Goal: Entertainment & Leisure: Browse casually

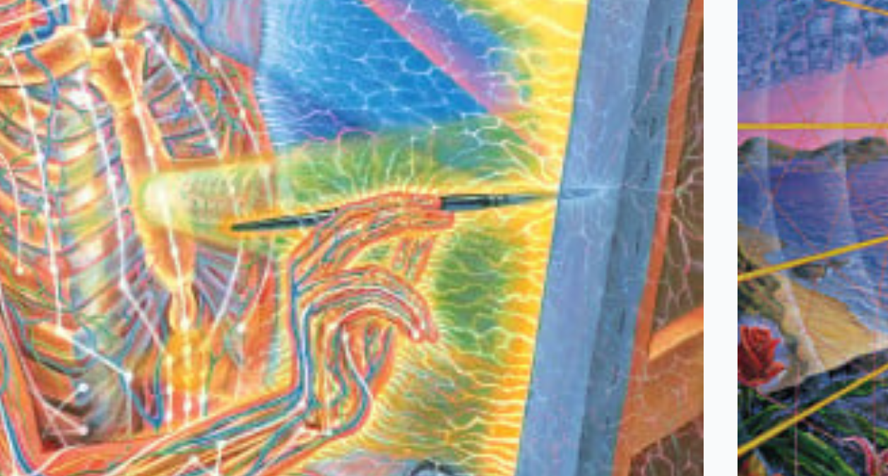
scroll to position [18004, 0]
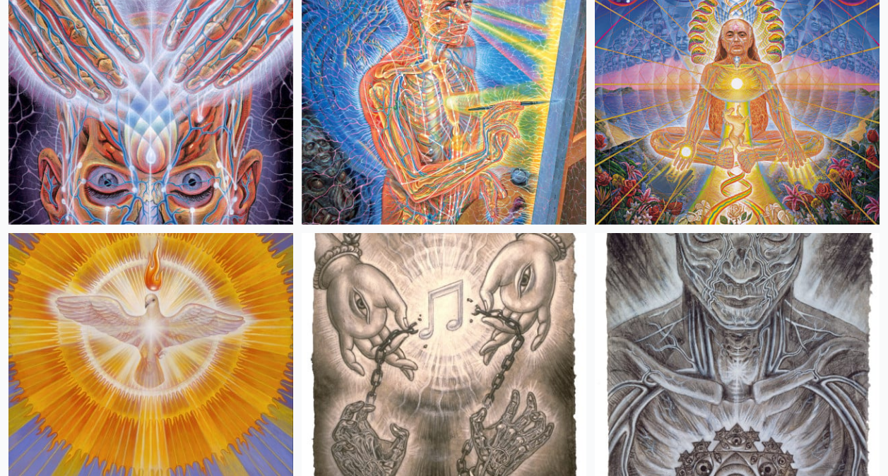
scroll to position [18105, 0]
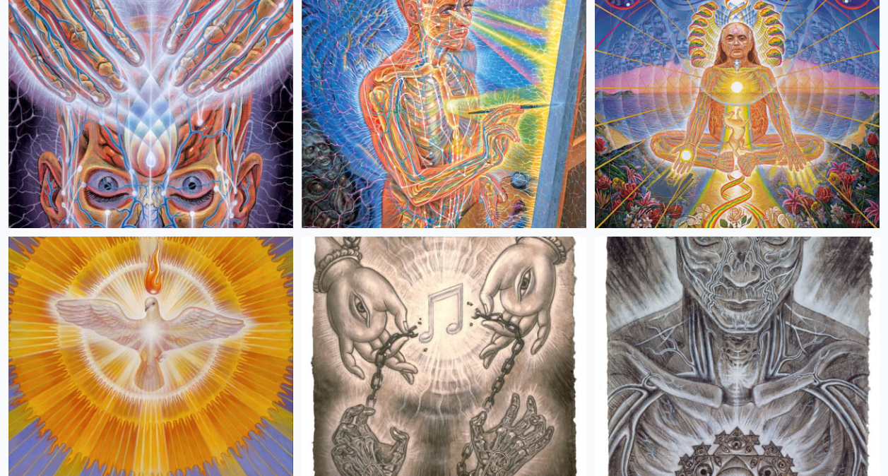
click at [497, 128] on img at bounding box center [444, 85] width 285 height 285
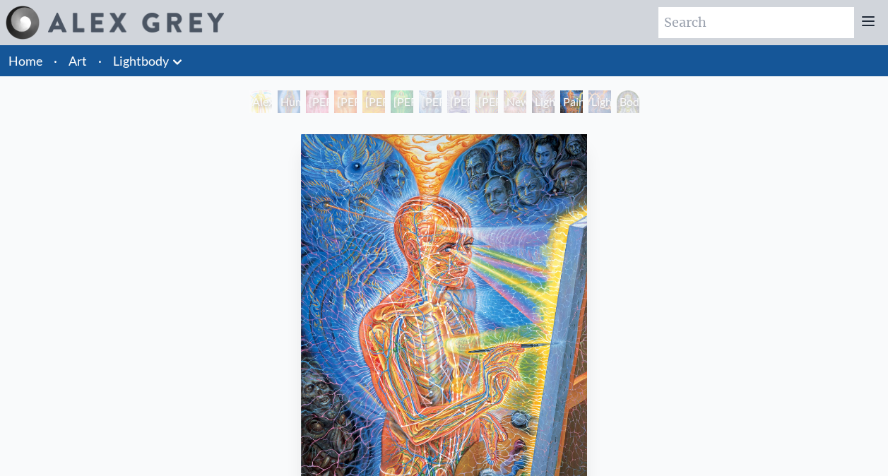
click at [468, 419] on img "12 / 14" at bounding box center [444, 324] width 286 height 381
click at [511, 343] on img "12 / 14" at bounding box center [444, 324] width 286 height 381
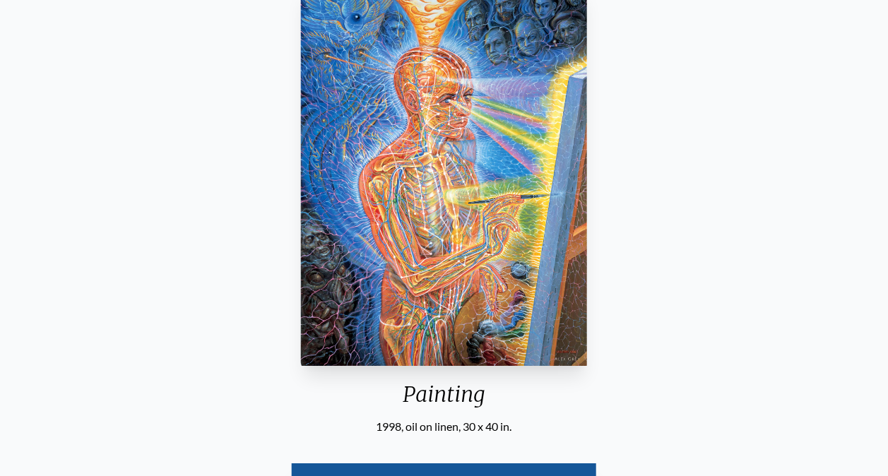
scroll to position [148, 0]
click at [414, 271] on img "12 / 14" at bounding box center [444, 176] width 286 height 381
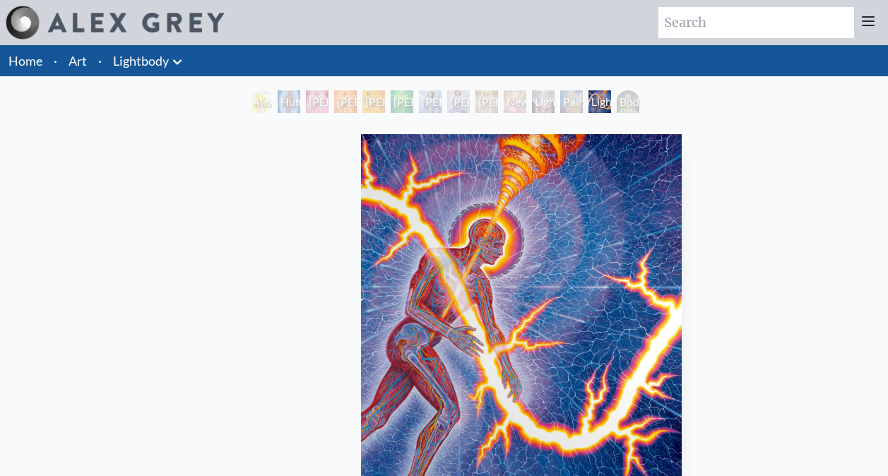
scroll to position [148, 0]
